Goal: Information Seeking & Learning: Find contact information

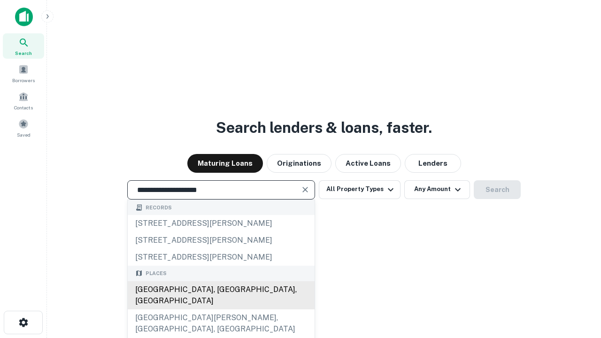
click at [221, 310] on div "Santa Monica, CA, USA" at bounding box center [221, 295] width 187 height 28
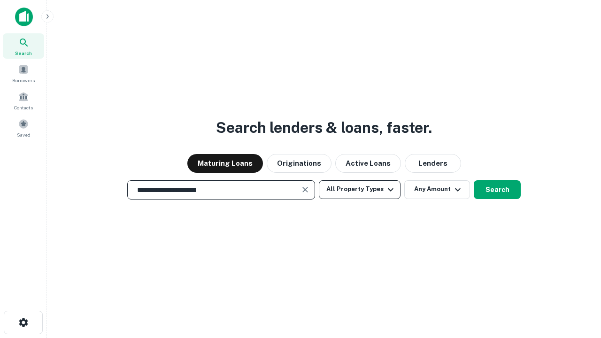
type input "**********"
click at [360, 189] on button "All Property Types" at bounding box center [360, 189] width 82 height 19
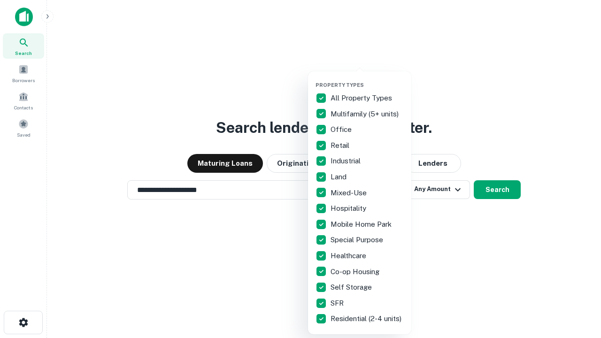
click at [367, 79] on button "button" at bounding box center [367, 79] width 103 height 0
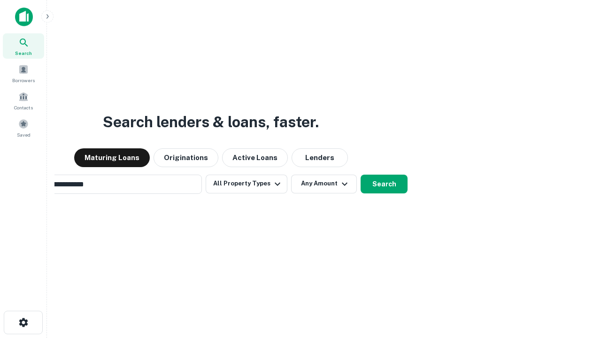
scroll to position [15, 0]
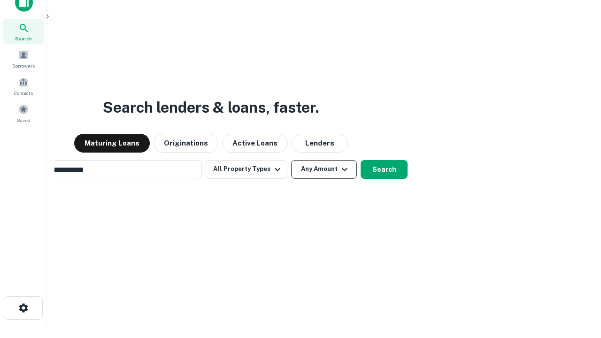
click at [291, 160] on button "Any Amount" at bounding box center [324, 169] width 66 height 19
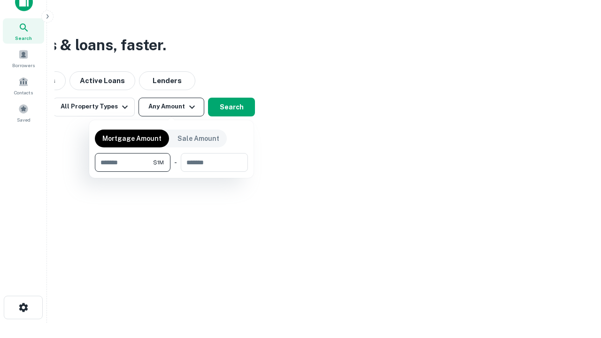
type input "*******"
click at [171, 172] on button "button" at bounding box center [171, 172] width 153 height 0
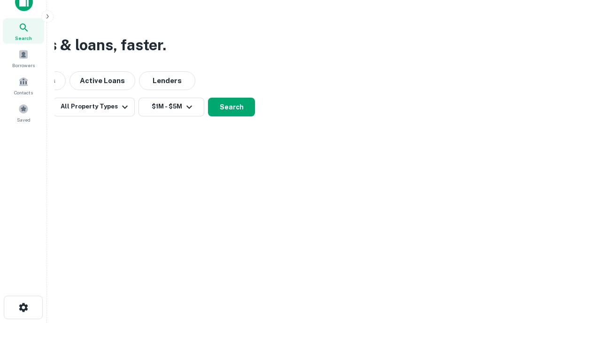
scroll to position [6, 173]
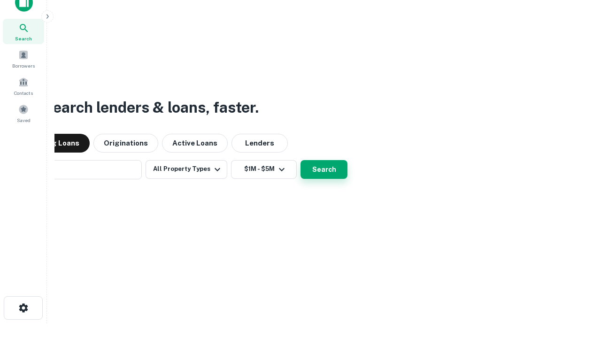
click at [301, 160] on button "Search" at bounding box center [324, 169] width 47 height 19
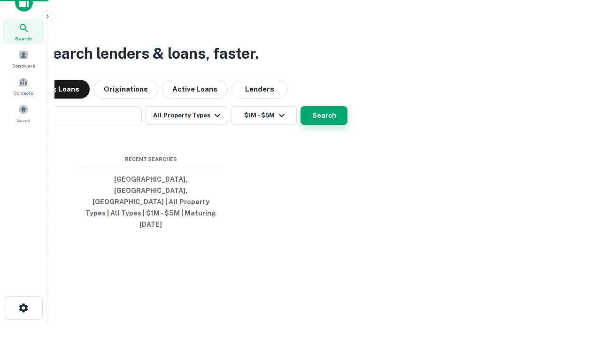
scroll to position [25, 266]
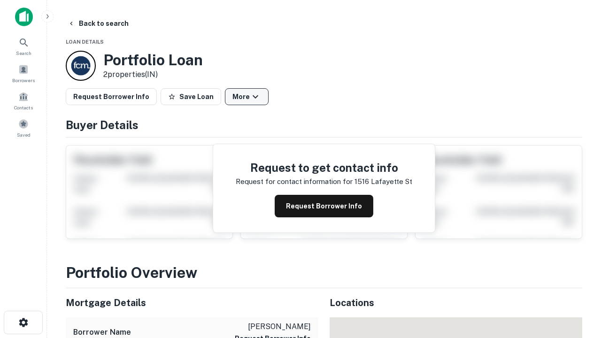
click at [247, 97] on button "More" at bounding box center [247, 96] width 44 height 17
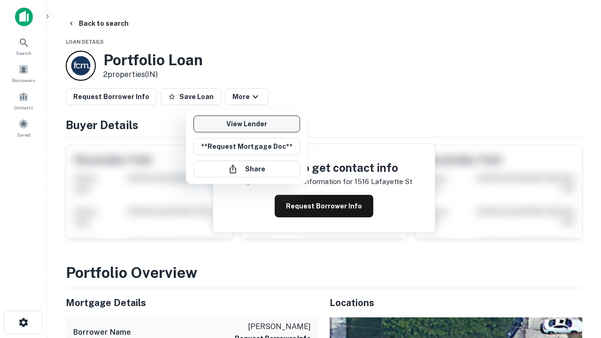
click at [247, 124] on link "View Lender" at bounding box center [246, 124] width 107 height 17
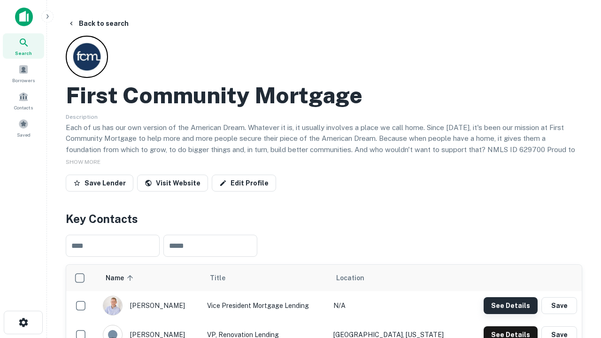
click at [511, 305] on button "See Details" at bounding box center [511, 305] width 54 height 17
click at [23, 323] on icon "button" at bounding box center [23, 322] width 11 height 11
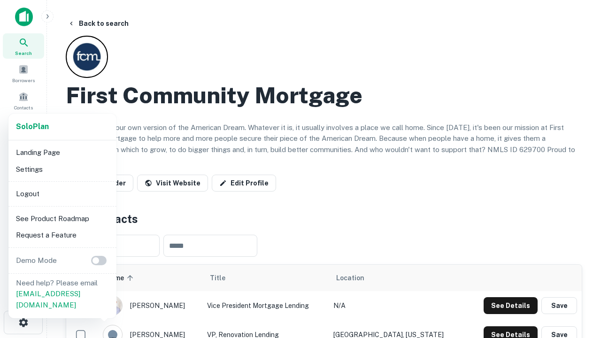
click at [62, 193] on li "Logout" at bounding box center [62, 194] width 101 height 17
